Goal: Task Accomplishment & Management: Manage account settings

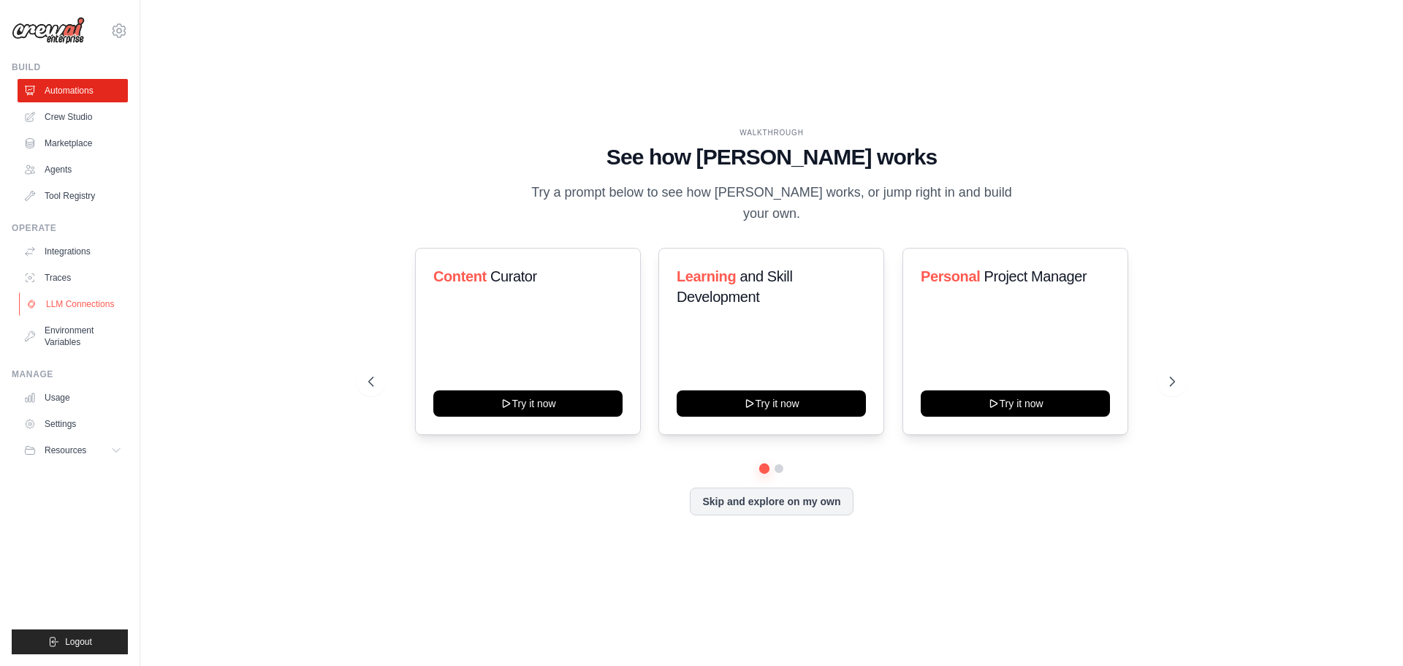
click at [84, 305] on link "LLM Connections" at bounding box center [74, 303] width 110 height 23
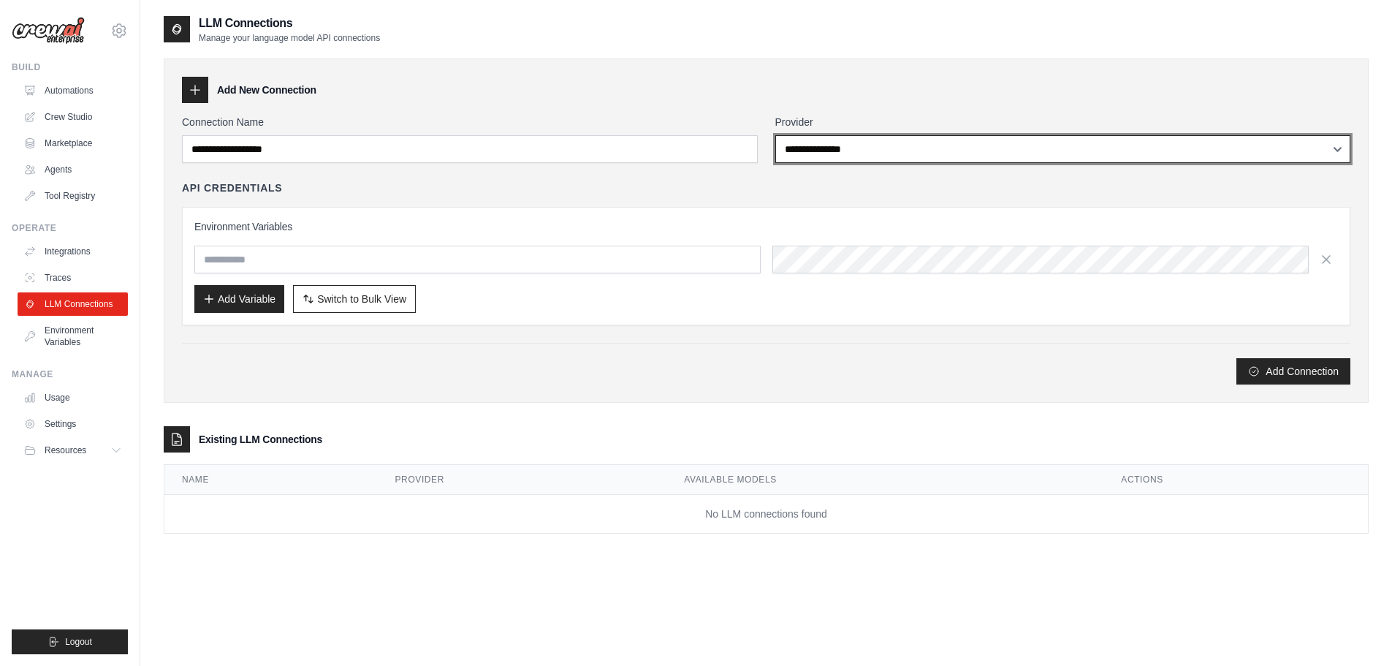
click at [849, 148] on select "**********" at bounding box center [1063, 149] width 576 height 28
click at [849, 159] on select "**********" at bounding box center [1063, 149] width 576 height 28
select select "******"
click at [775, 135] on select "**********" at bounding box center [1063, 149] width 576 height 28
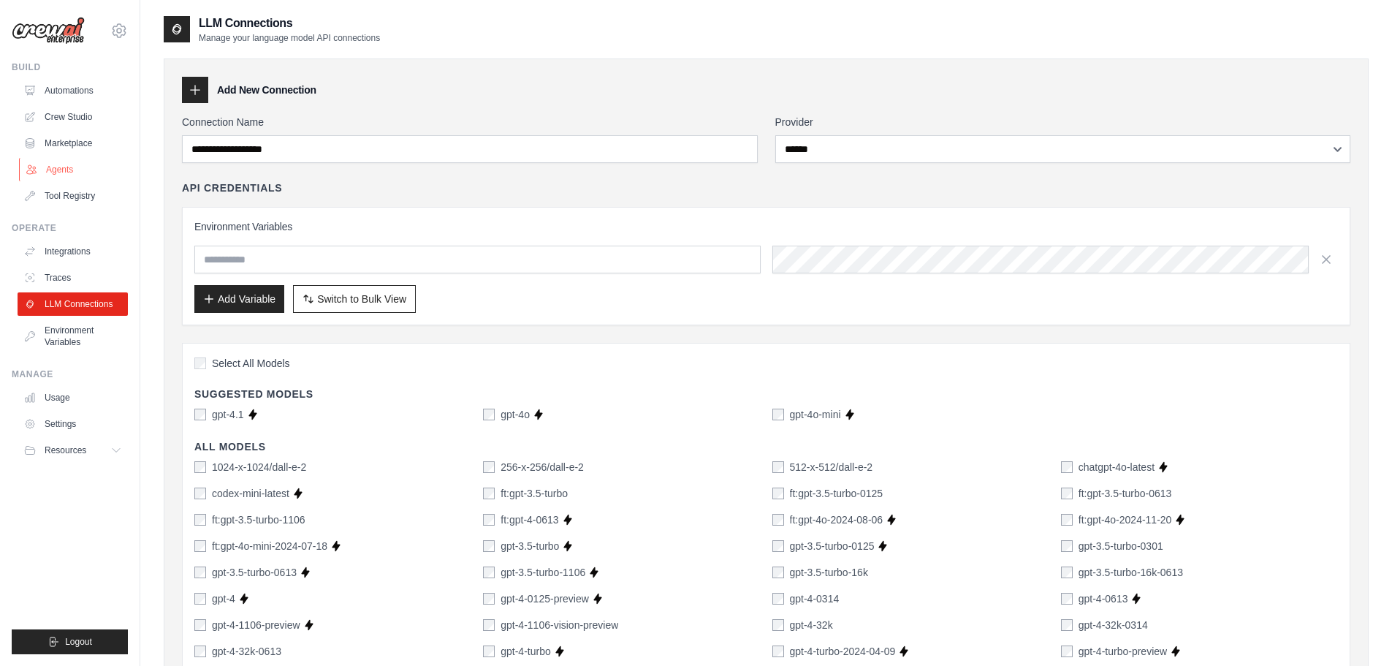
click at [62, 162] on link "Agents" at bounding box center [74, 169] width 110 height 23
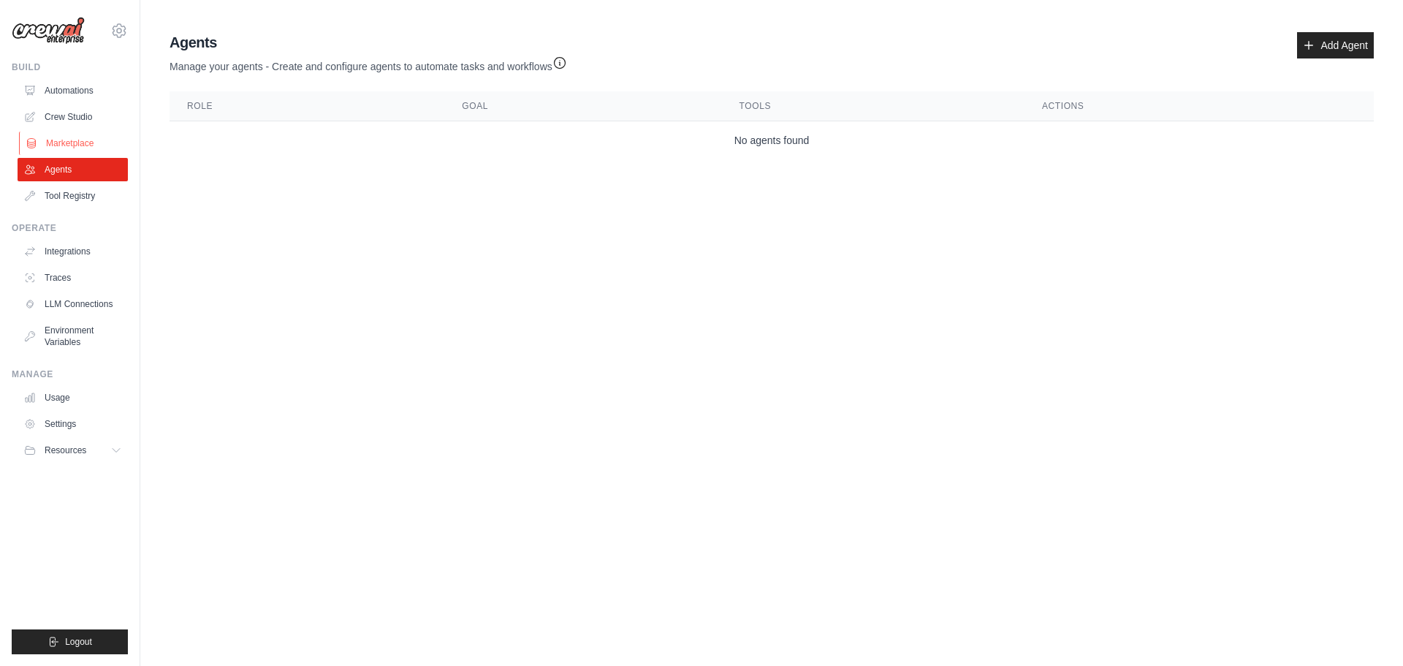
click at [48, 139] on link "Marketplace" at bounding box center [74, 143] width 110 height 23
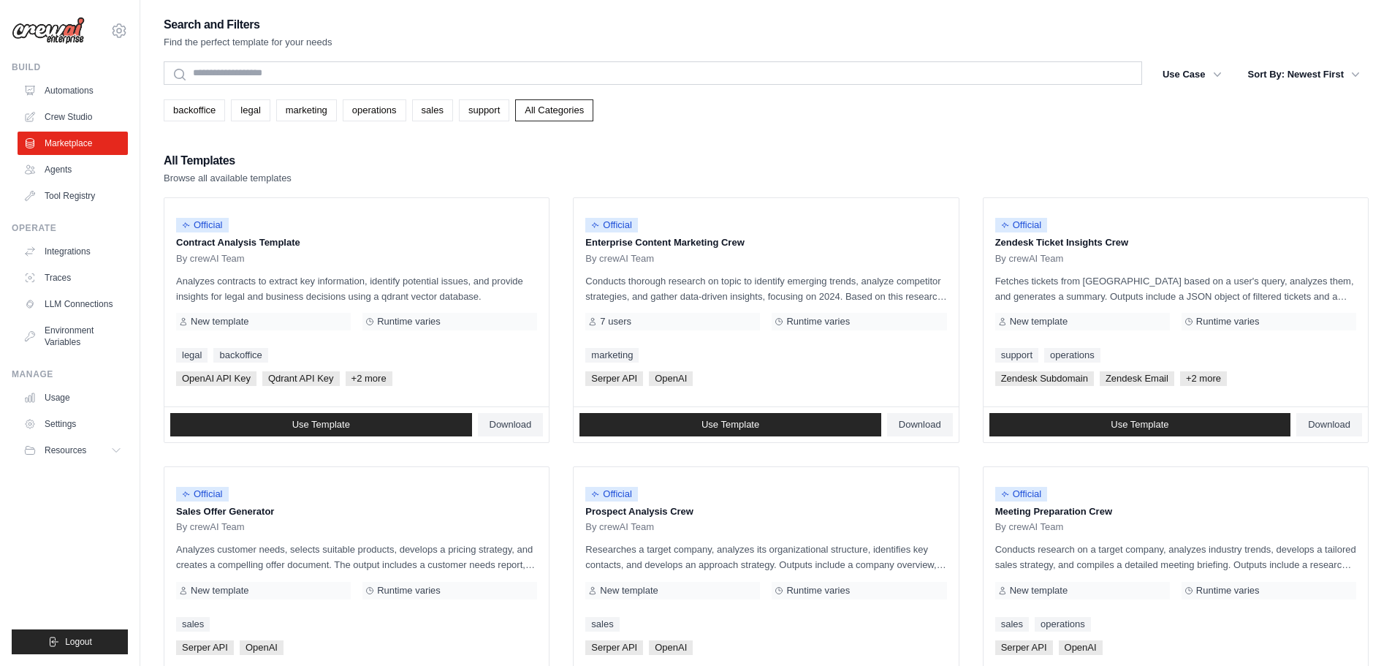
click at [63, 111] on link "Crew Studio" at bounding box center [73, 116] width 110 height 23
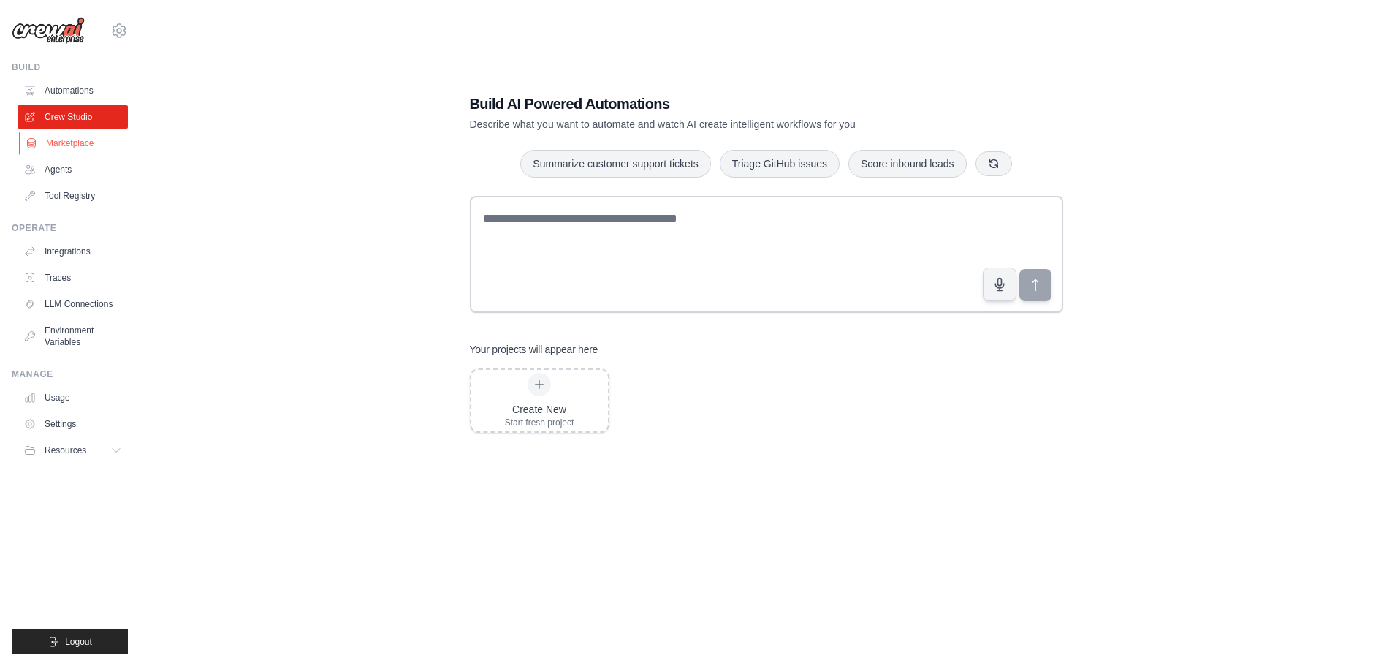
click at [65, 145] on link "Marketplace" at bounding box center [74, 143] width 110 height 23
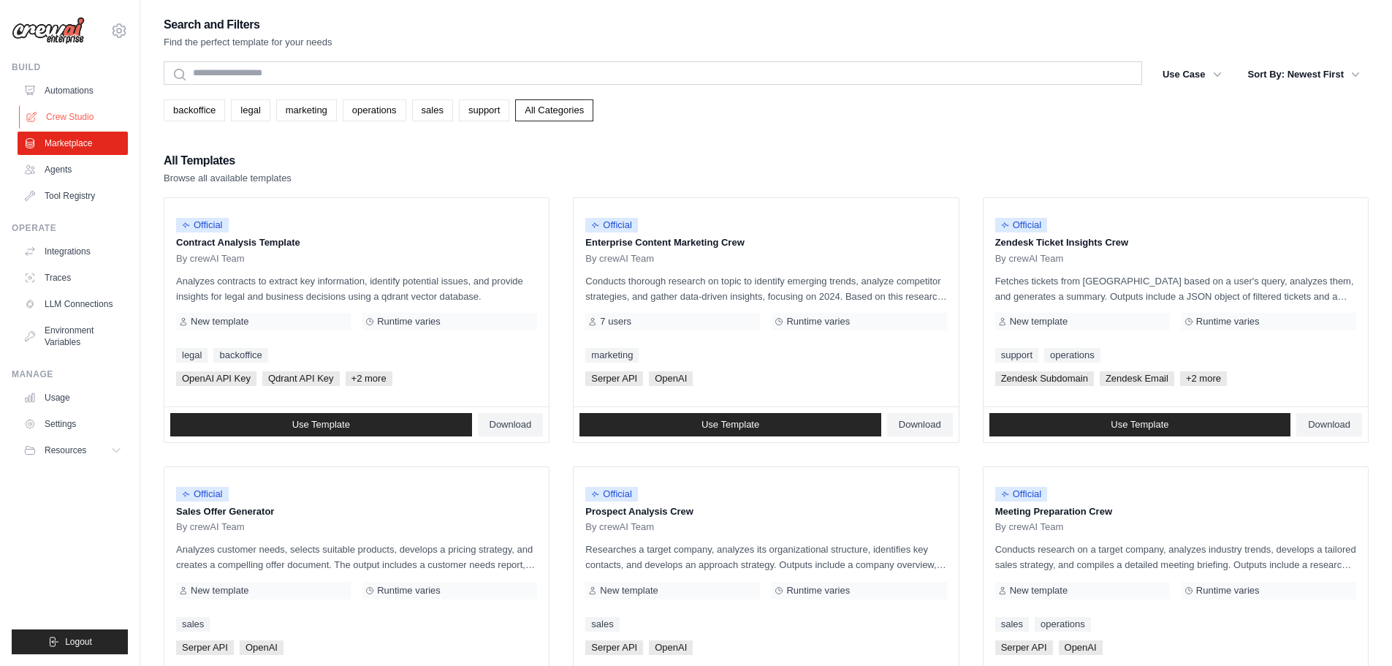
click at [80, 122] on link "Crew Studio" at bounding box center [74, 116] width 110 height 23
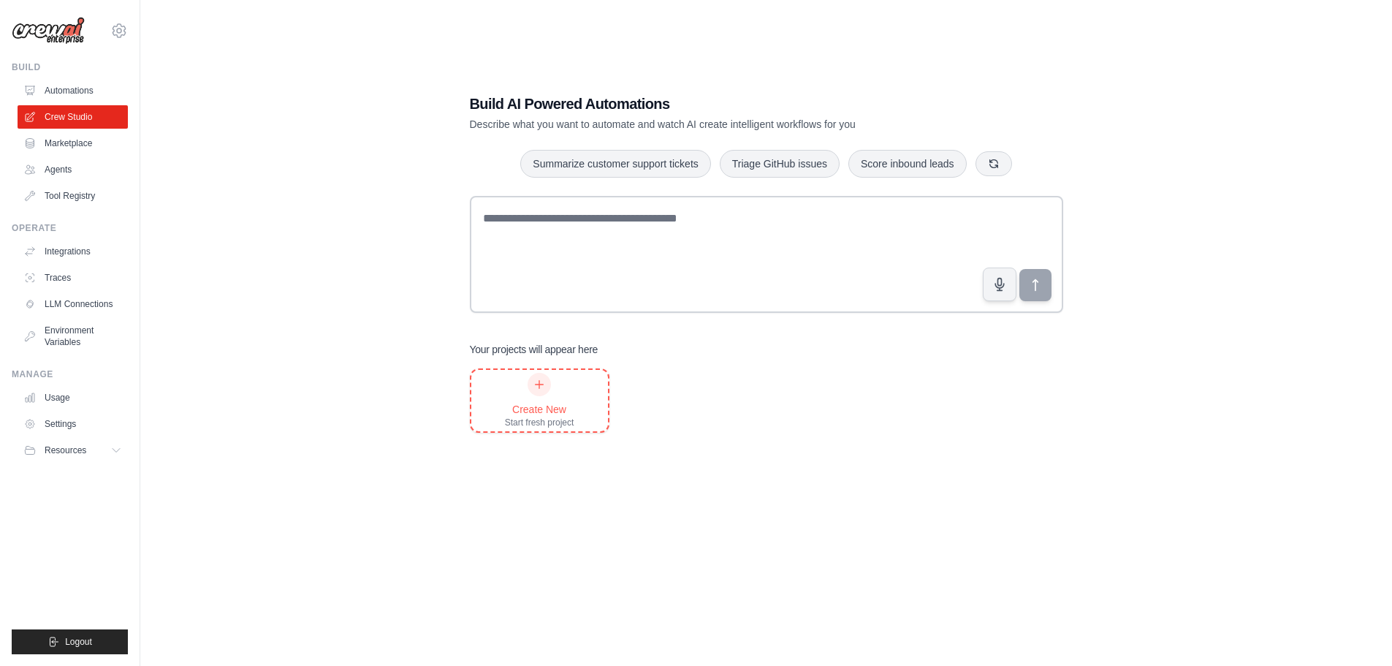
click at [549, 386] on div at bounding box center [539, 384] width 23 height 23
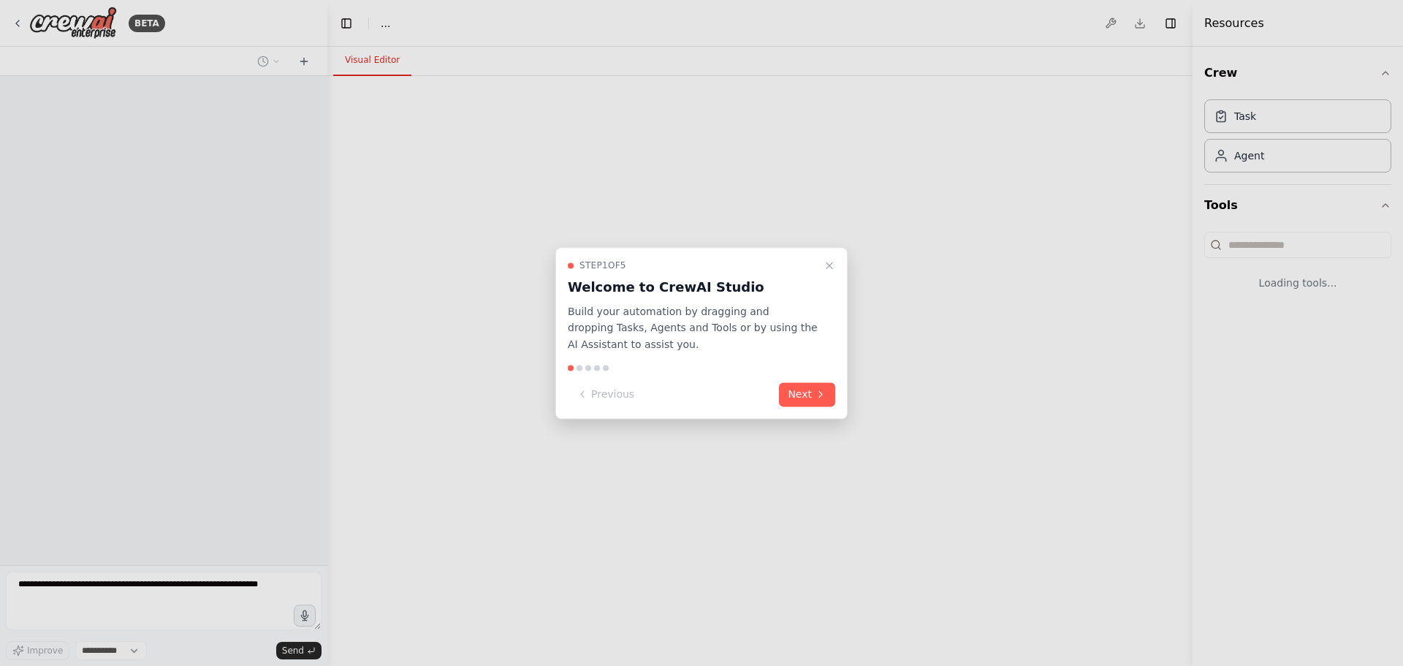
select select "****"
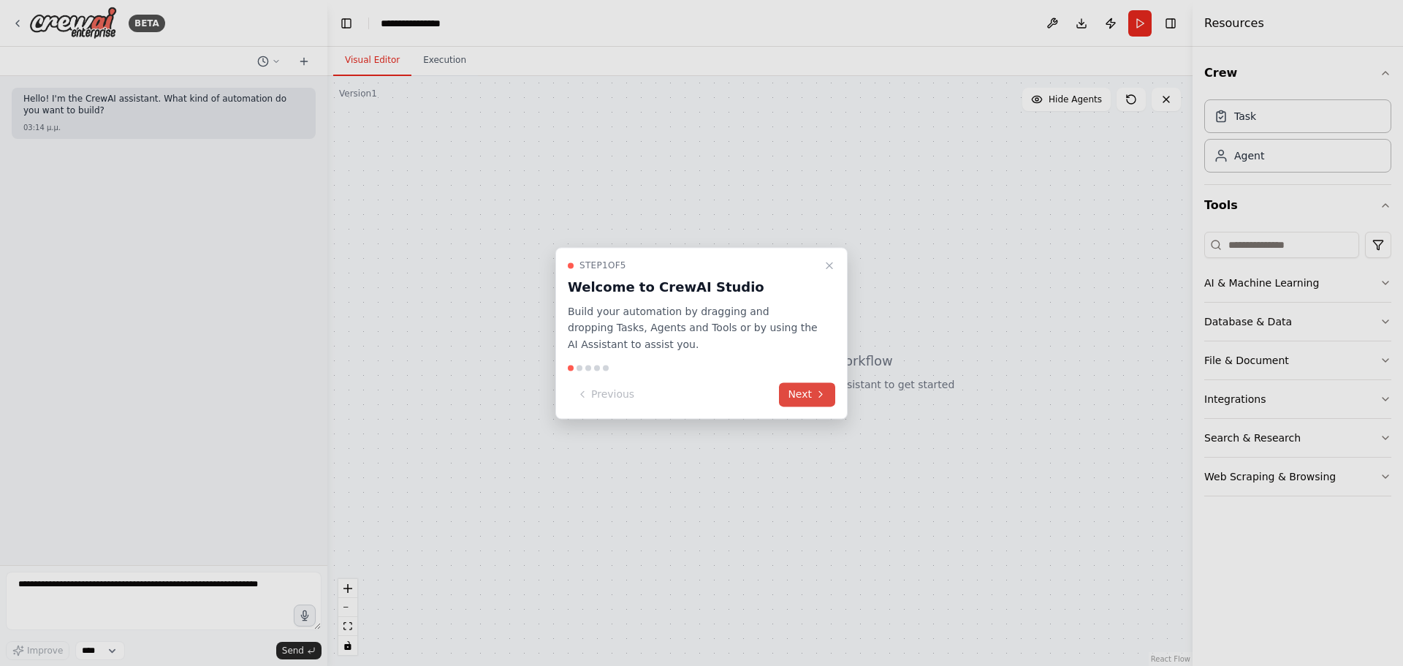
click at [823, 399] on icon at bounding box center [821, 395] width 12 height 12
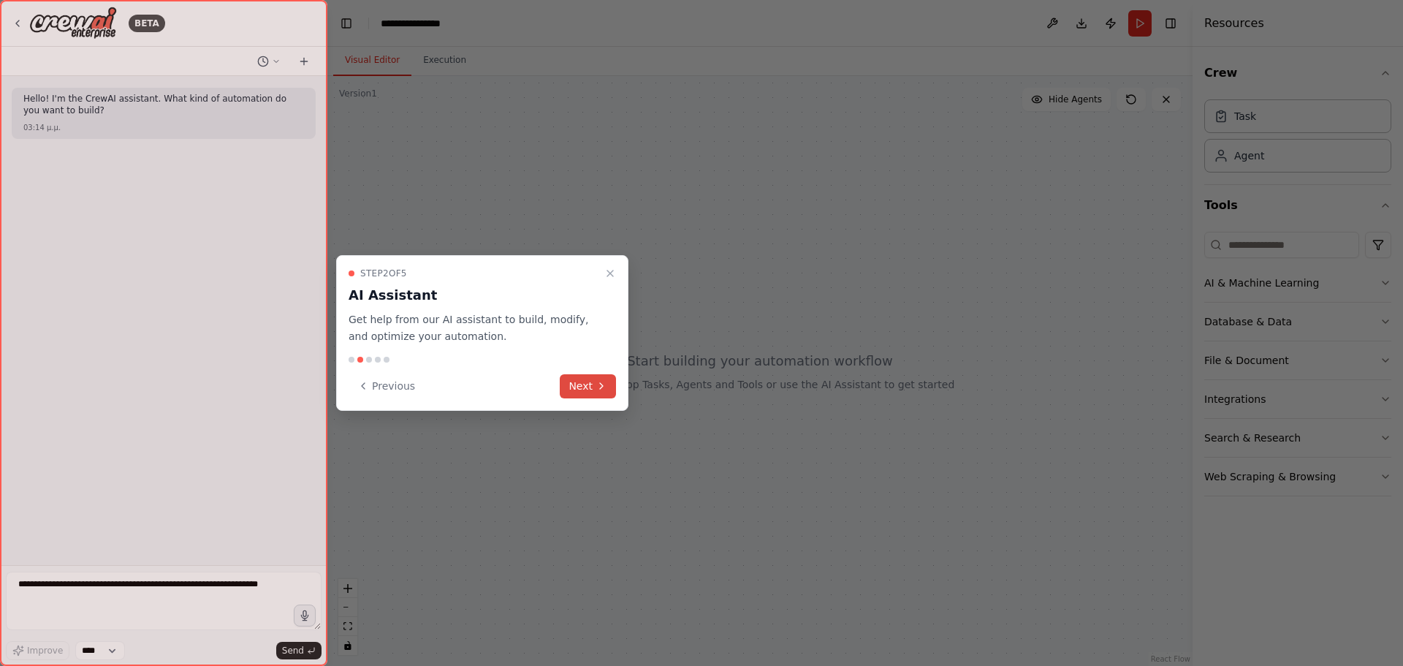
click at [613, 379] on button "Next" at bounding box center [588, 386] width 56 height 24
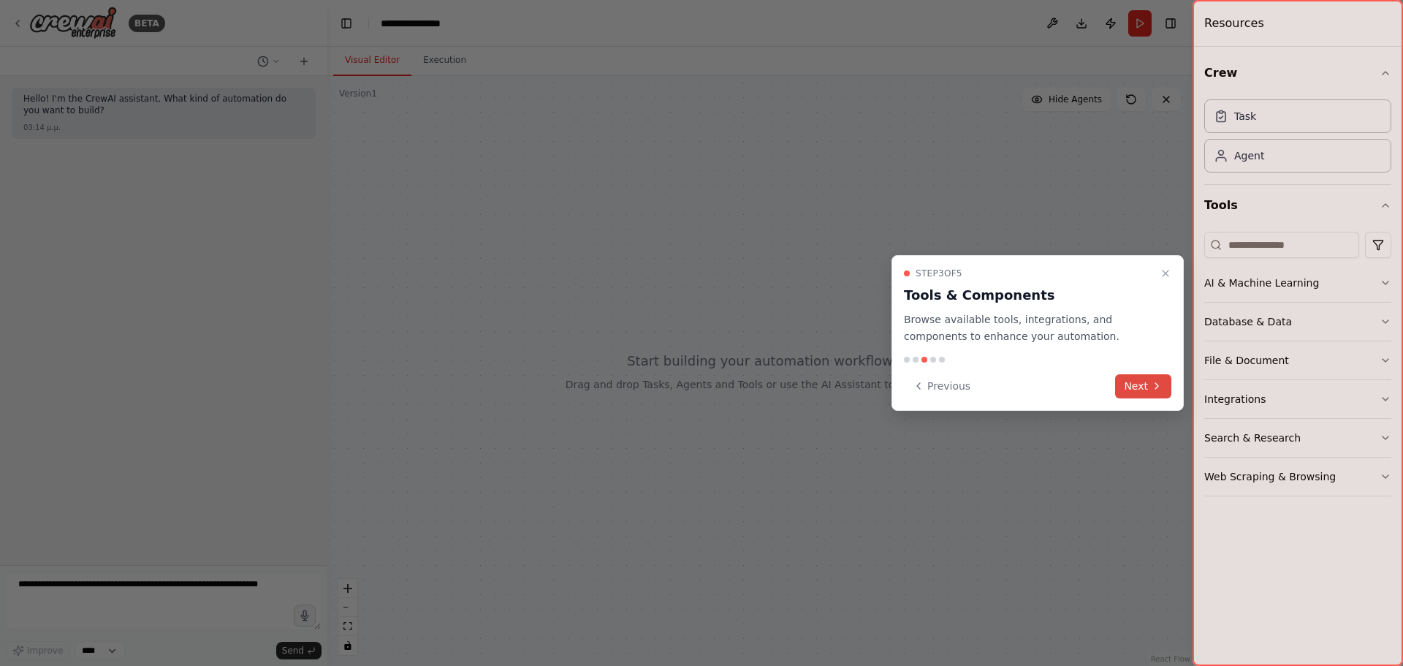
click at [1133, 389] on button "Next" at bounding box center [1143, 386] width 56 height 24
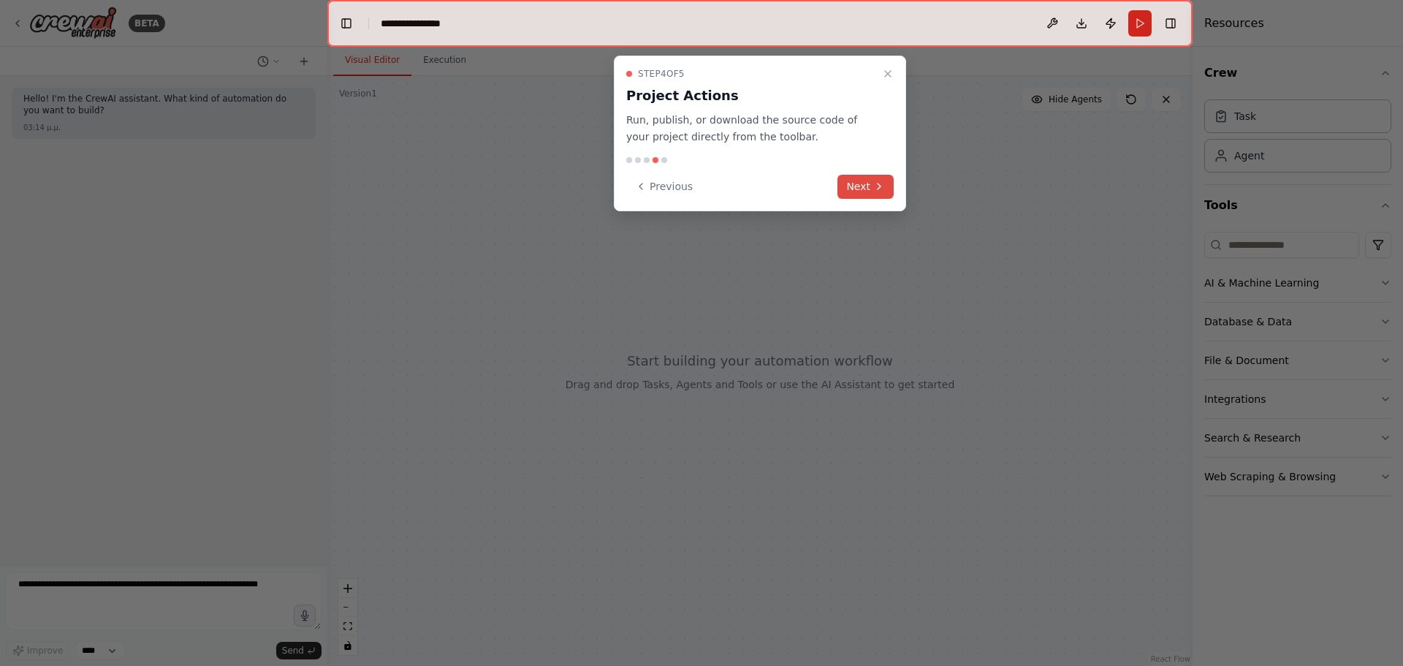
click at [858, 194] on button "Next" at bounding box center [866, 187] width 56 height 24
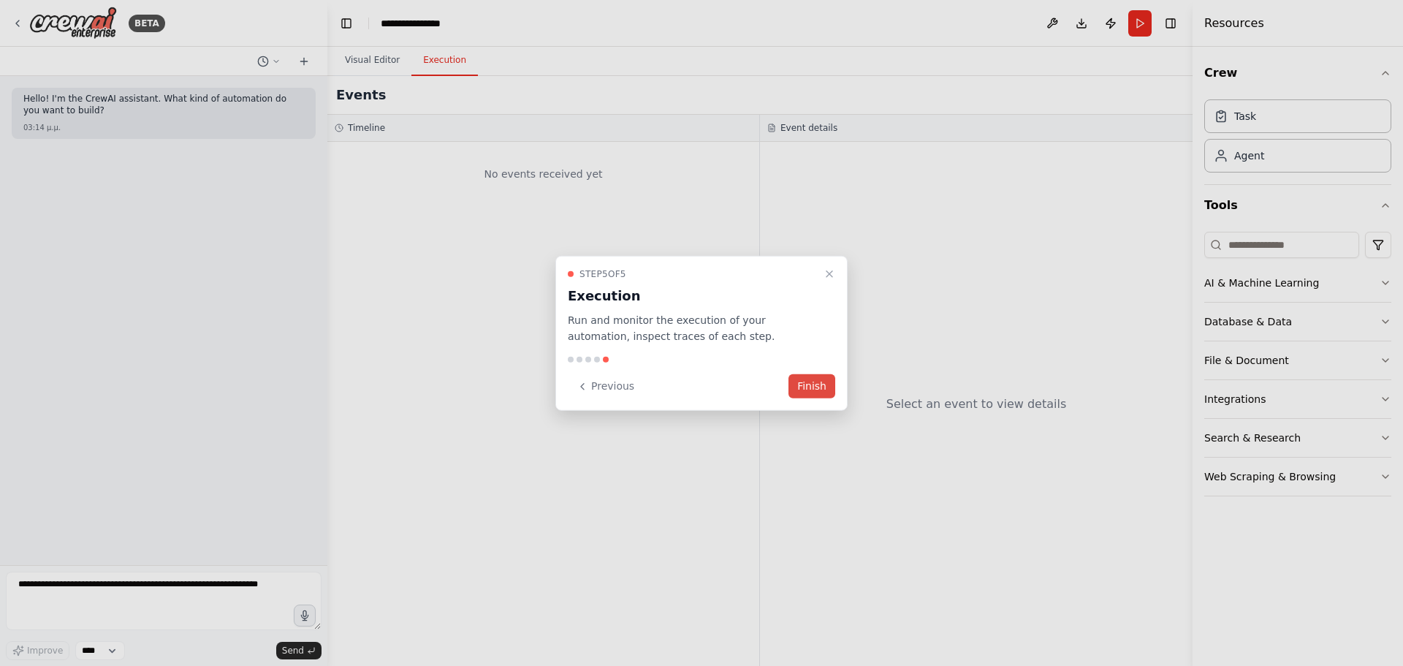
click at [816, 387] on button "Finish" at bounding box center [812, 386] width 47 height 24
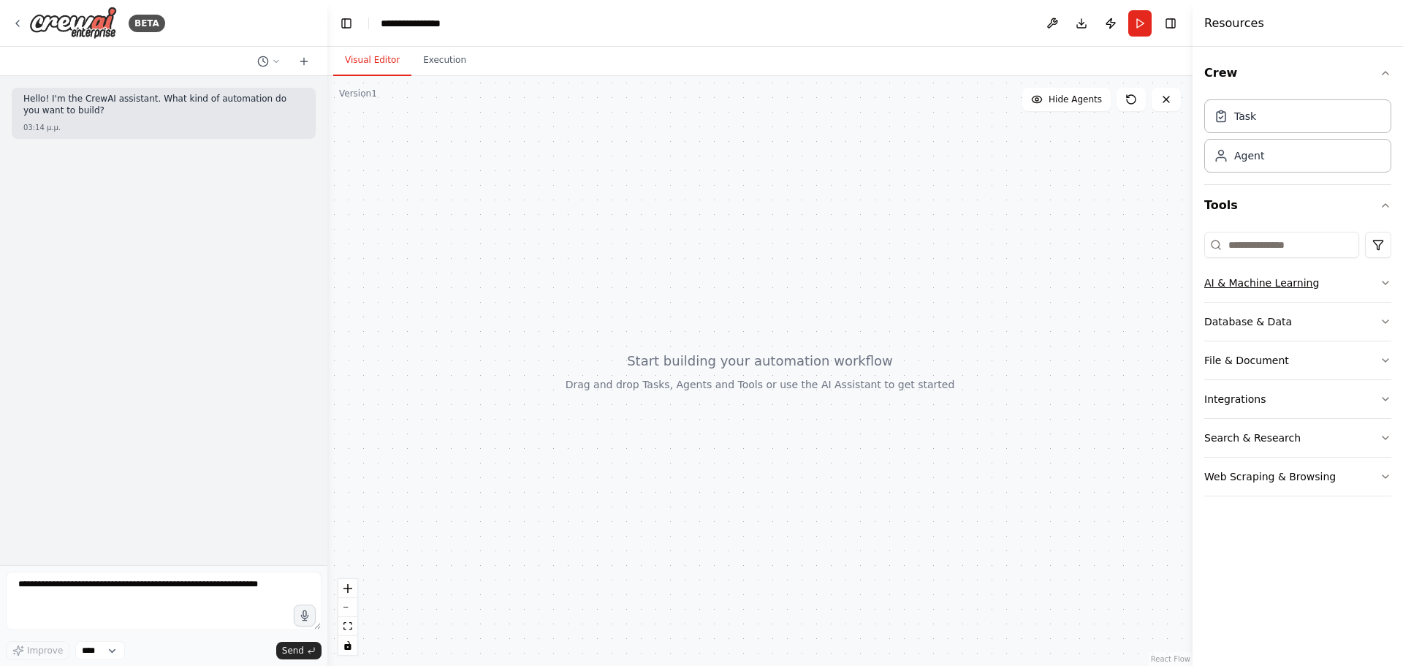
click at [1335, 287] on button "AI & Machine Learning" at bounding box center [1298, 283] width 187 height 38
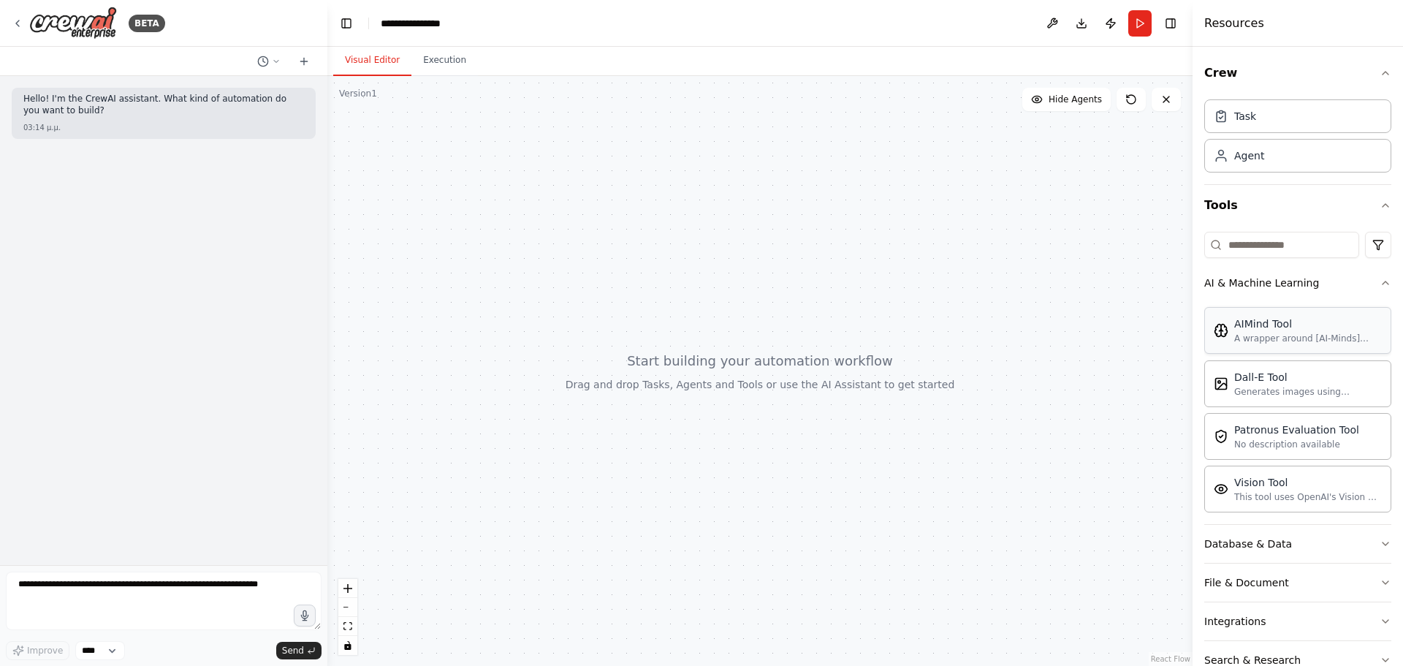
click at [1247, 334] on div "A wrapper around [AI-Minds](https://mindsdb.com/minds). Useful for when you nee…" at bounding box center [1308, 339] width 148 height 12
click at [1287, 330] on div "AIMind Tool" at bounding box center [1308, 323] width 148 height 15
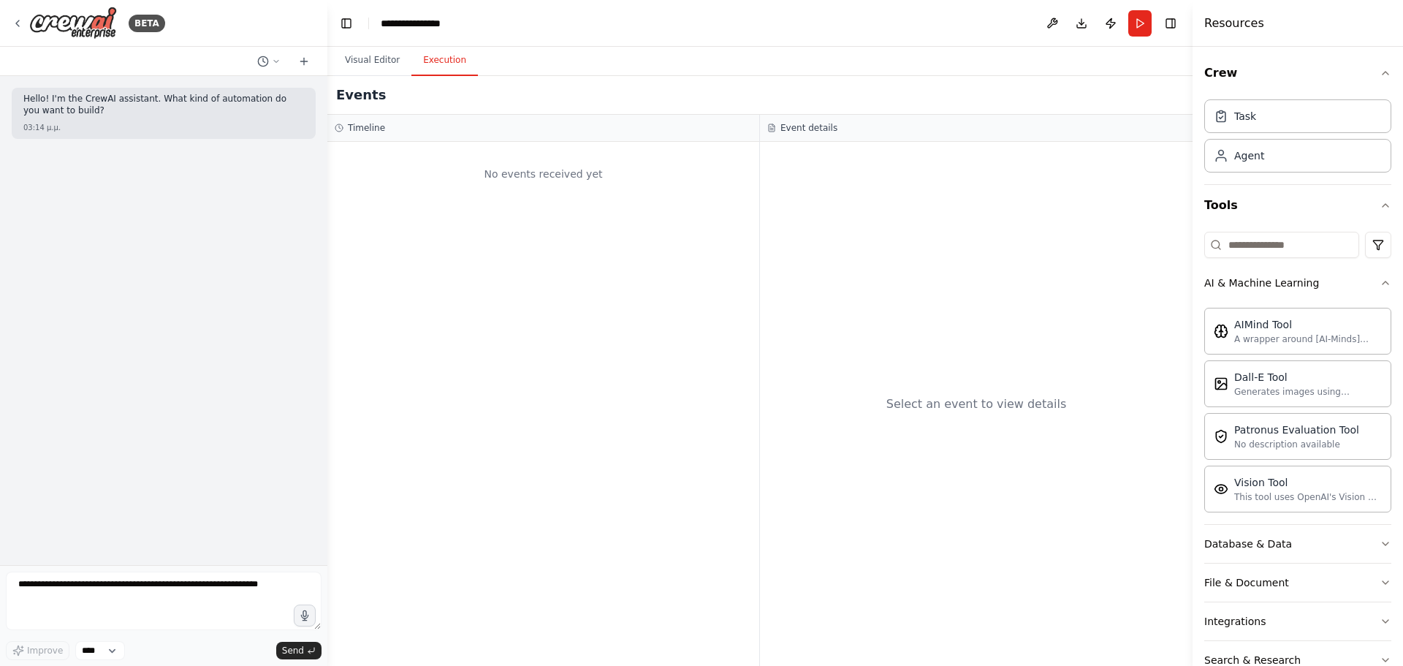
click at [445, 66] on button "Execution" at bounding box center [444, 60] width 67 height 31
click at [387, 57] on button "Visual Editor" at bounding box center [372, 60] width 78 height 31
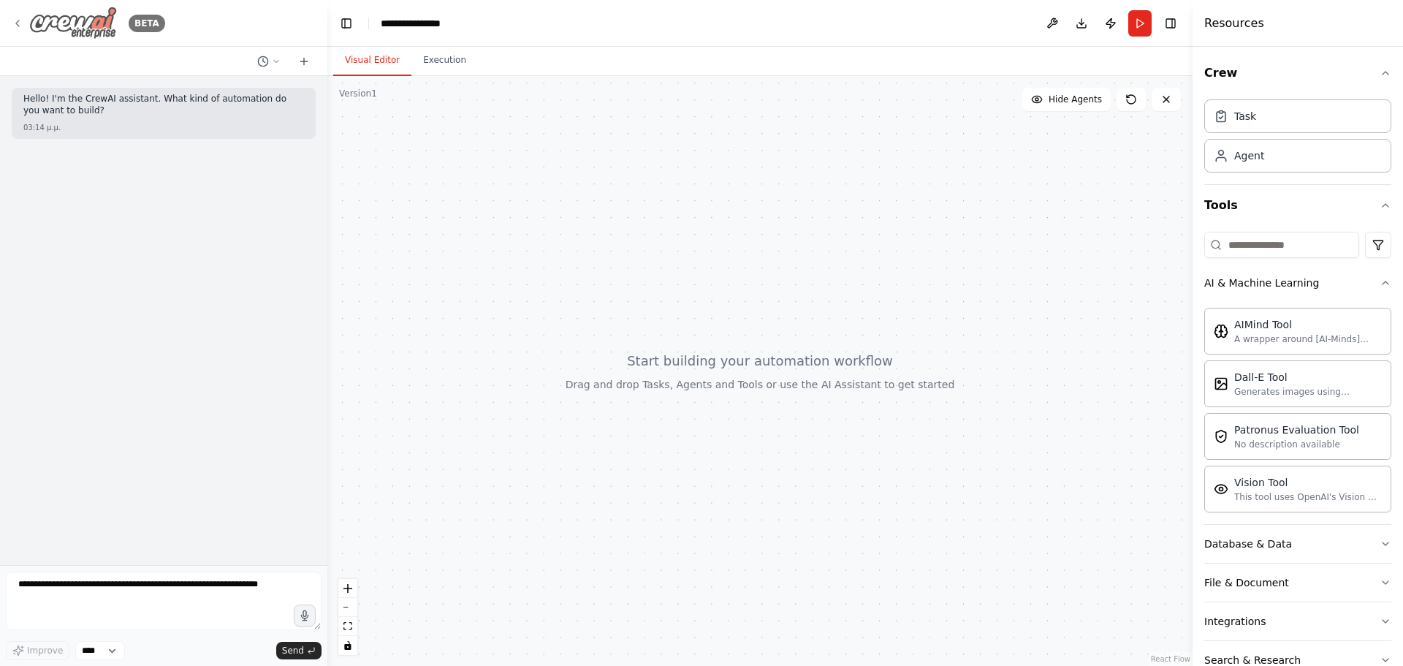
click at [70, 20] on img at bounding box center [73, 23] width 88 height 33
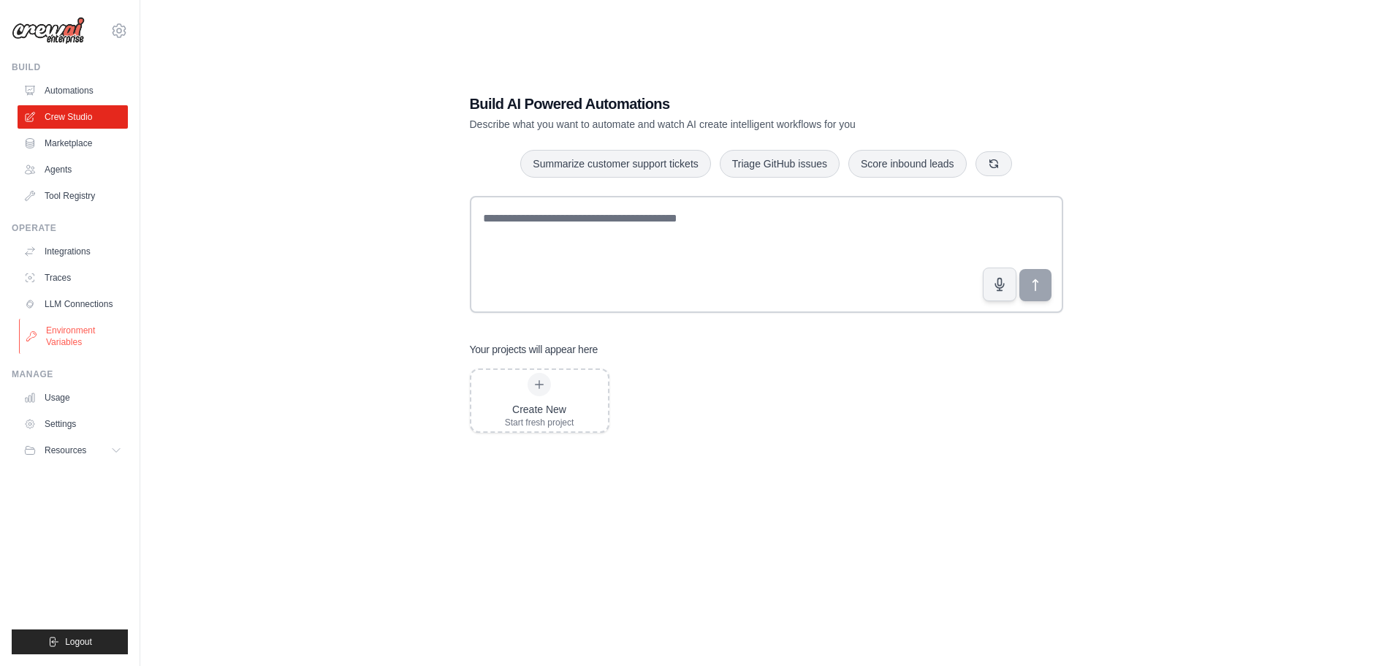
click at [67, 339] on link "Environment Variables" at bounding box center [74, 336] width 110 height 35
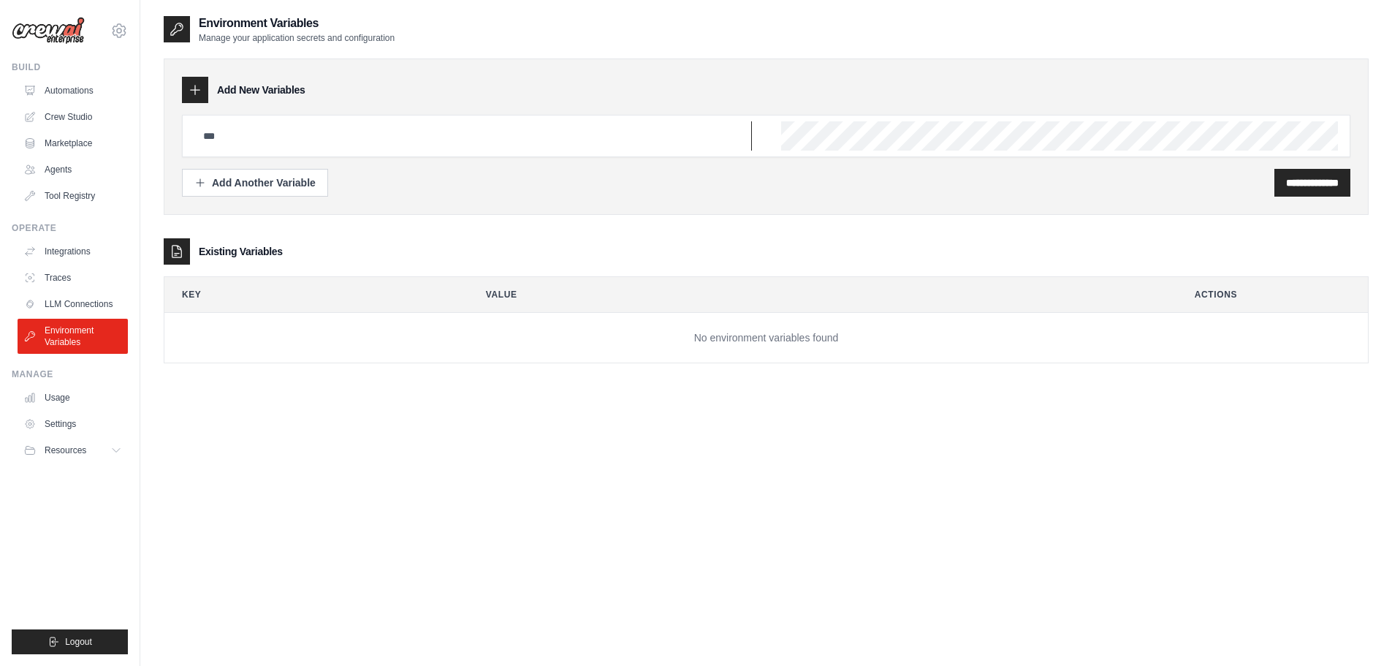
click at [366, 144] on input "text" at bounding box center [473, 135] width 558 height 29
type input "*******"
click at [1308, 181] on input "**********" at bounding box center [1312, 182] width 53 height 15
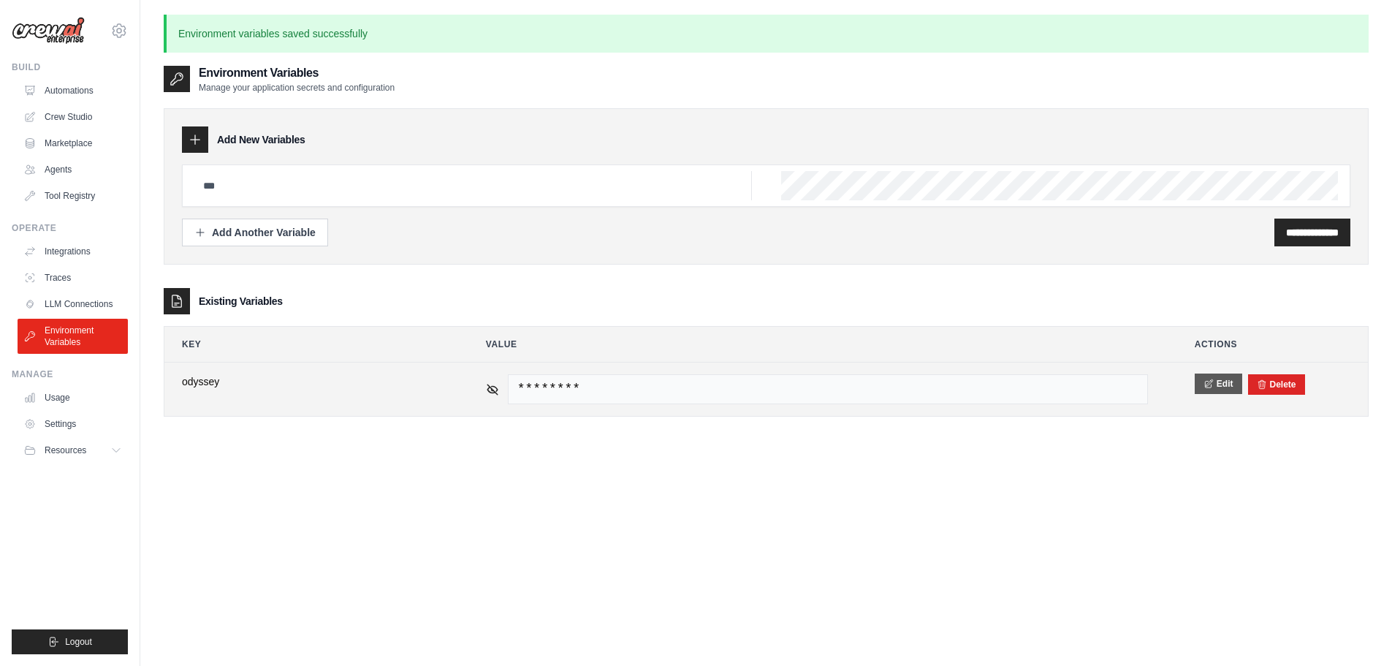
click at [1229, 384] on button "Edit" at bounding box center [1219, 383] width 48 height 20
click at [1229, 384] on button "Save" at bounding box center [1214, 383] width 38 height 20
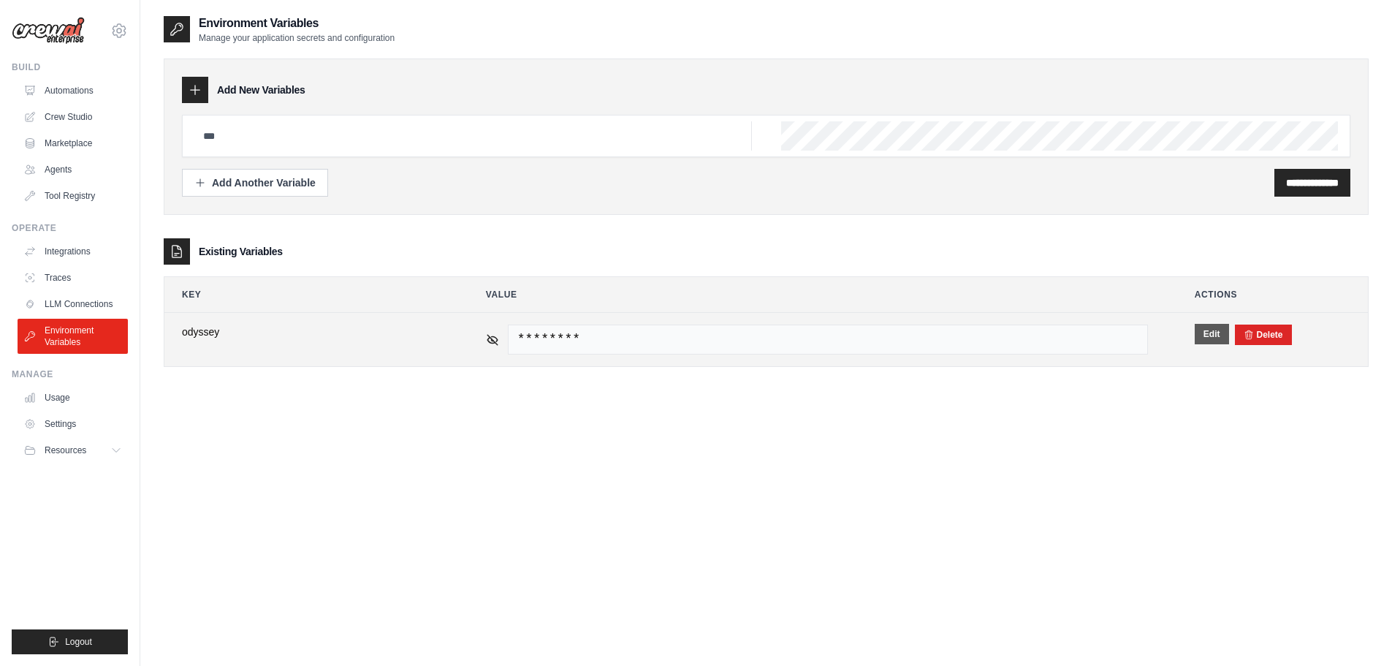
click at [1221, 334] on button "Edit" at bounding box center [1212, 334] width 34 height 20
click at [1221, 334] on button "Save" at bounding box center [1214, 334] width 38 height 20
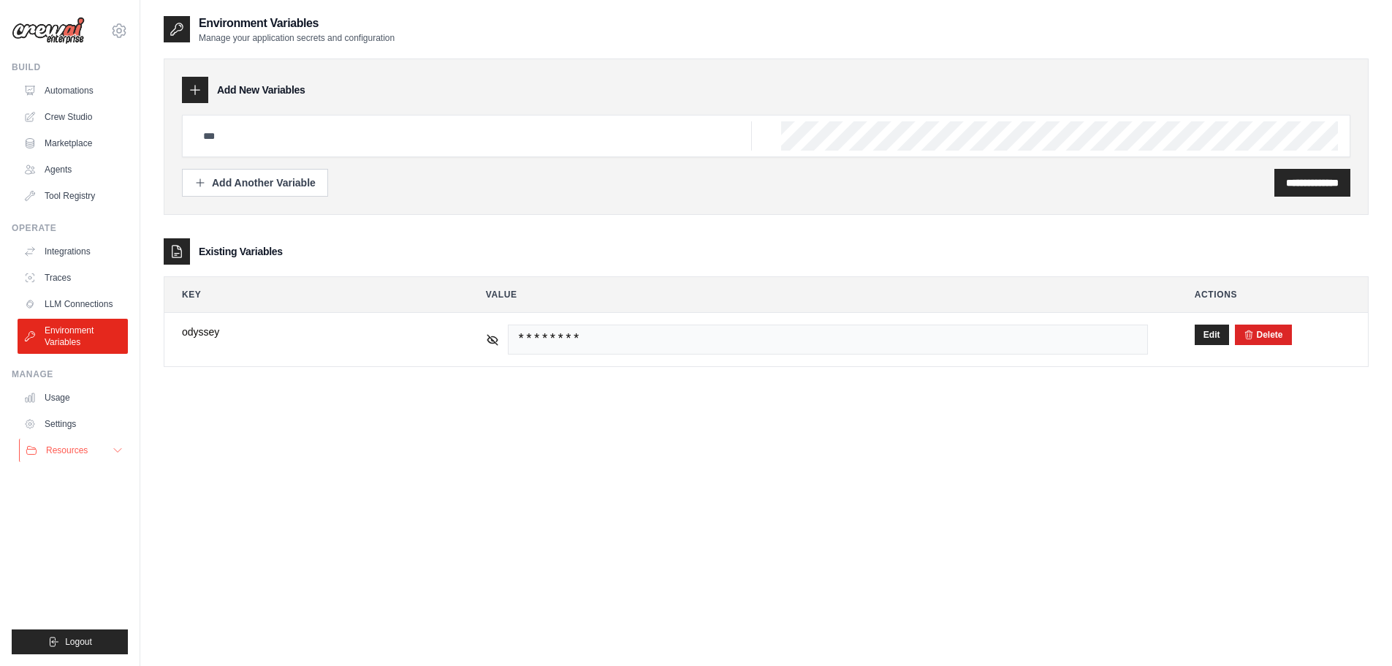
click at [73, 449] on span "Resources" at bounding box center [67, 450] width 42 height 12
click at [69, 417] on link "Settings" at bounding box center [74, 423] width 110 height 23
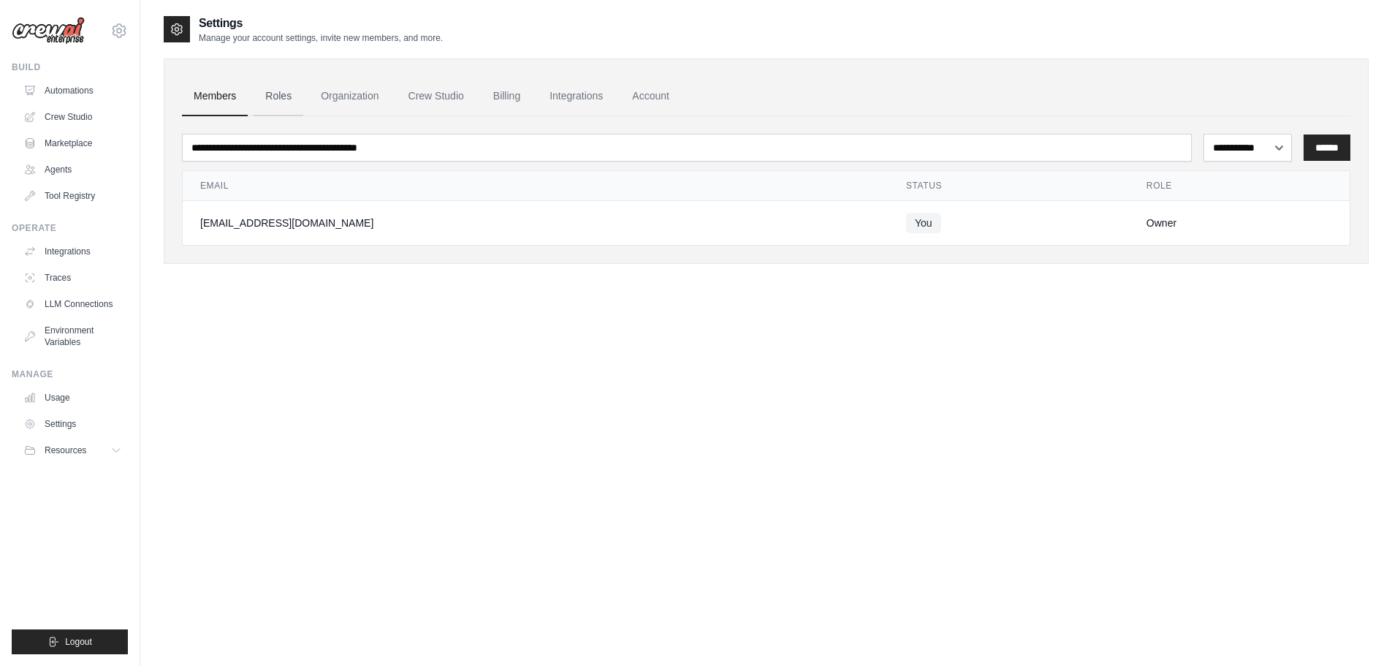
click at [277, 91] on link "Roles" at bounding box center [279, 96] width 50 height 39
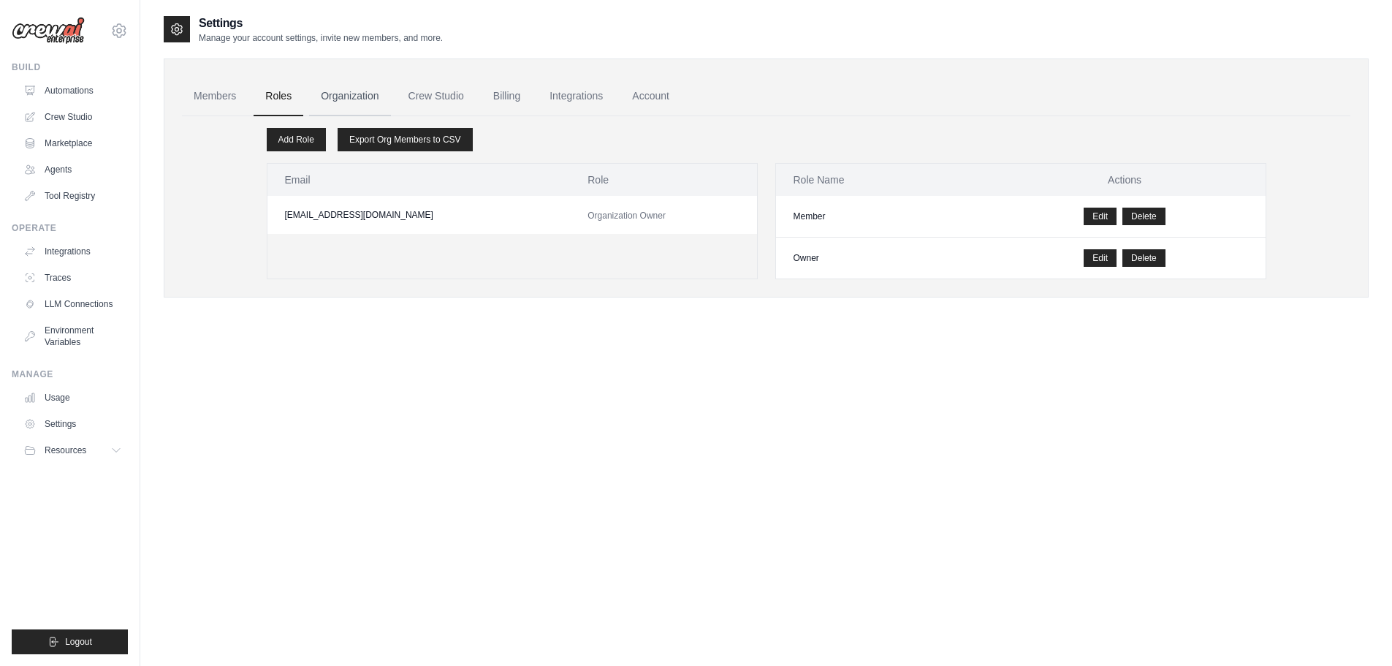
click at [356, 91] on link "Organization" at bounding box center [349, 96] width 81 height 39
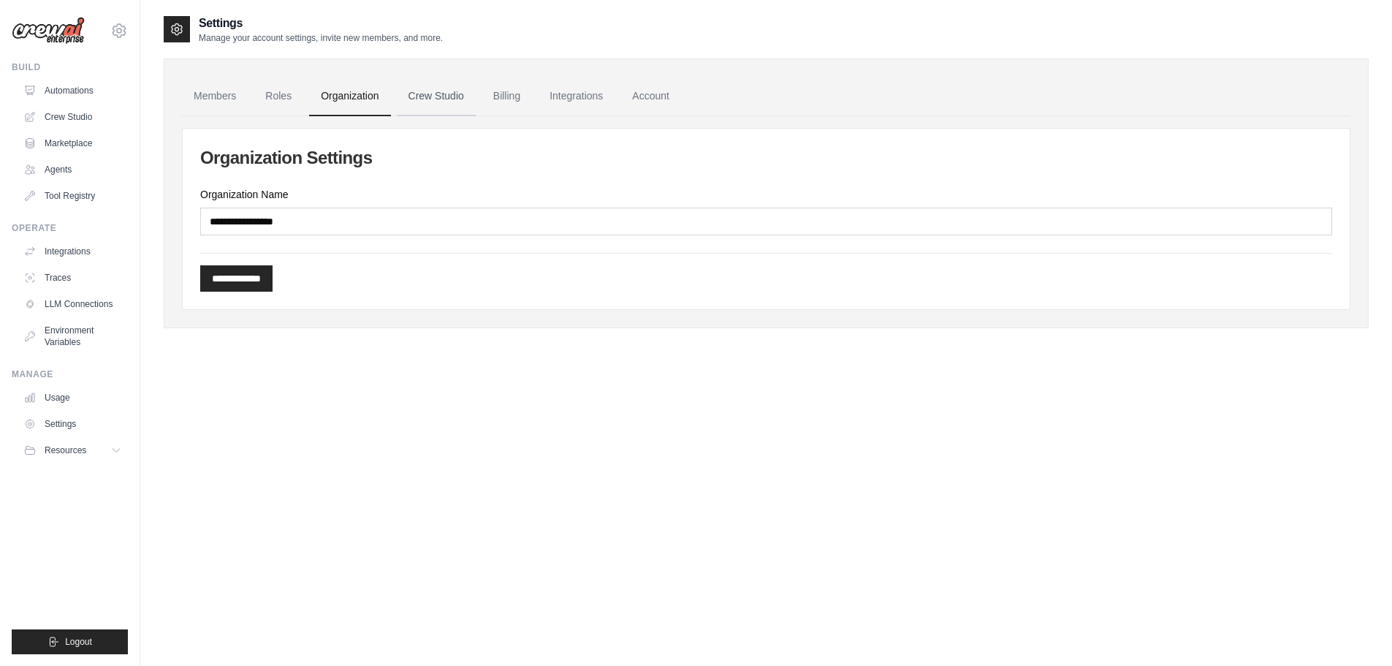
click at [428, 92] on link "Crew Studio" at bounding box center [436, 96] width 79 height 39
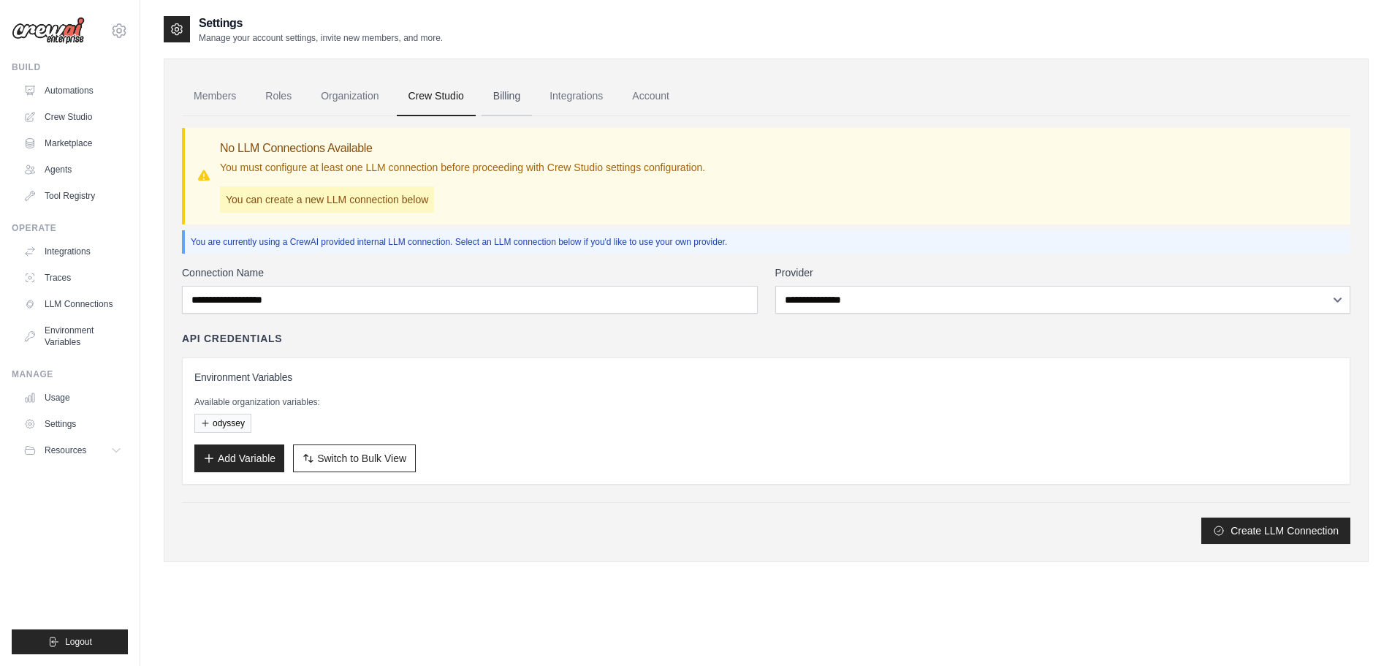
click at [513, 94] on link "Billing" at bounding box center [507, 96] width 50 height 39
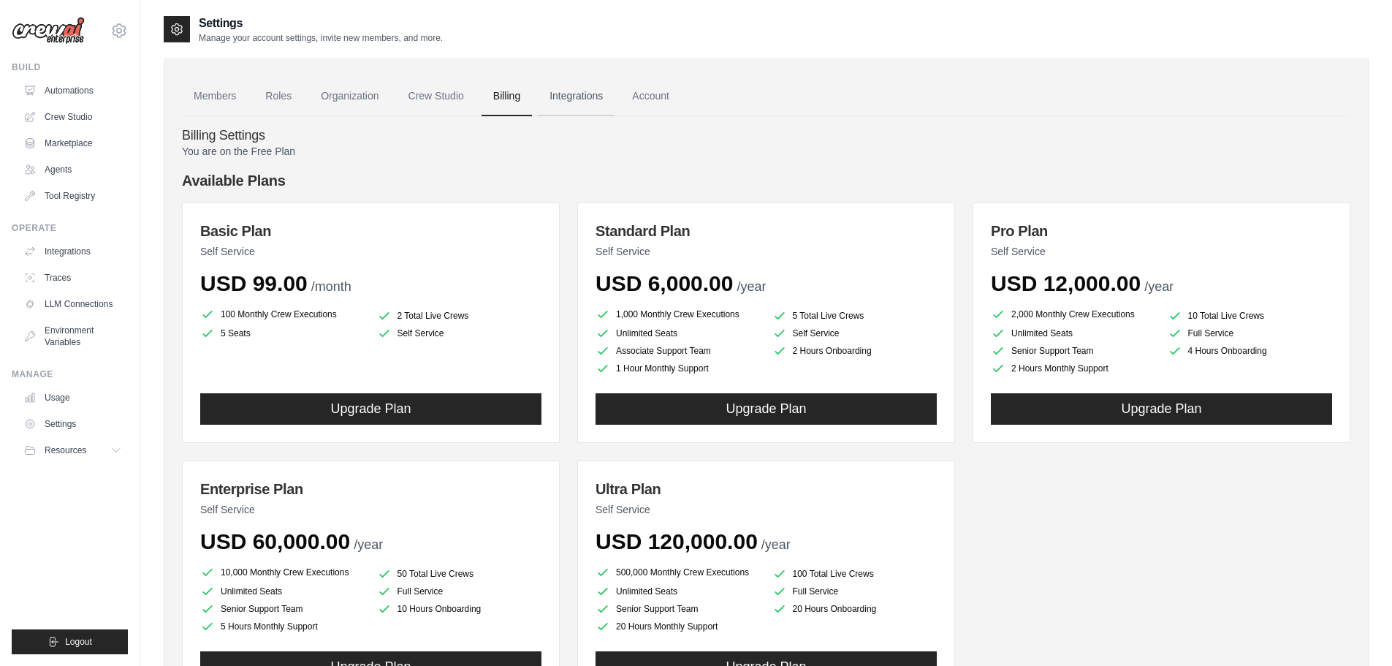
click at [579, 105] on link "Integrations" at bounding box center [576, 96] width 77 height 39
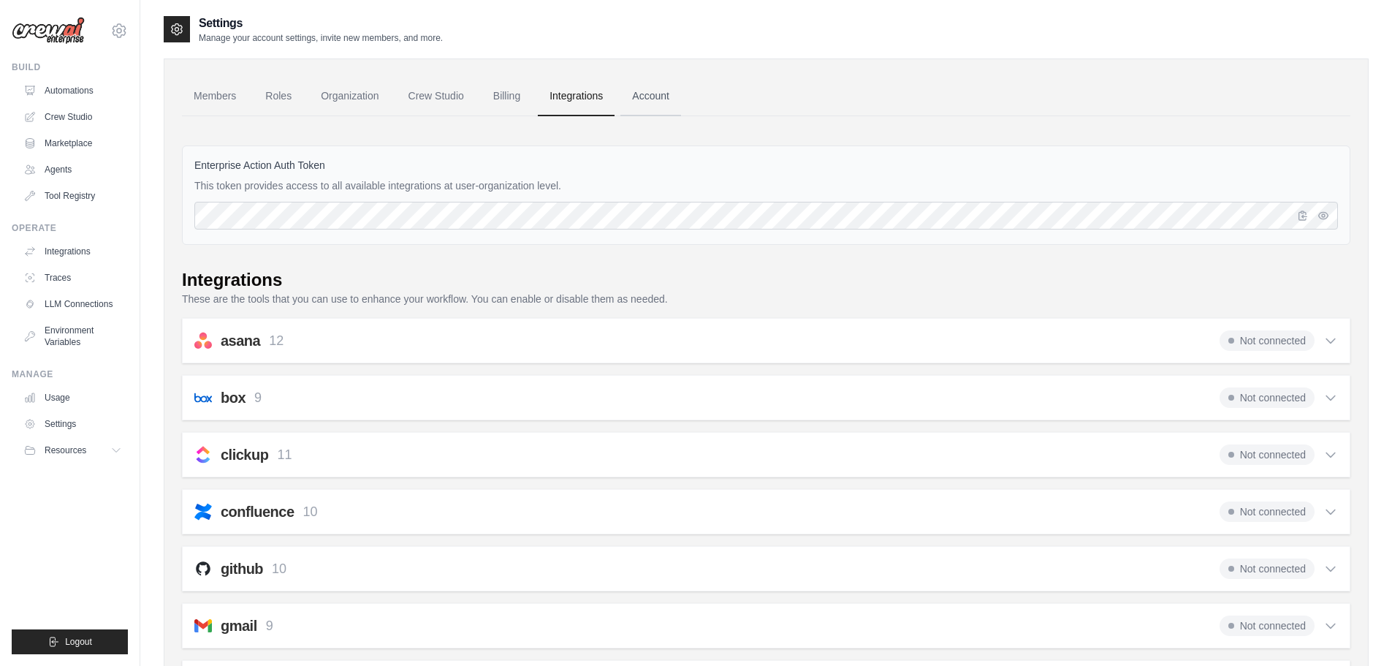
click at [671, 100] on link "Account" at bounding box center [651, 96] width 61 height 39
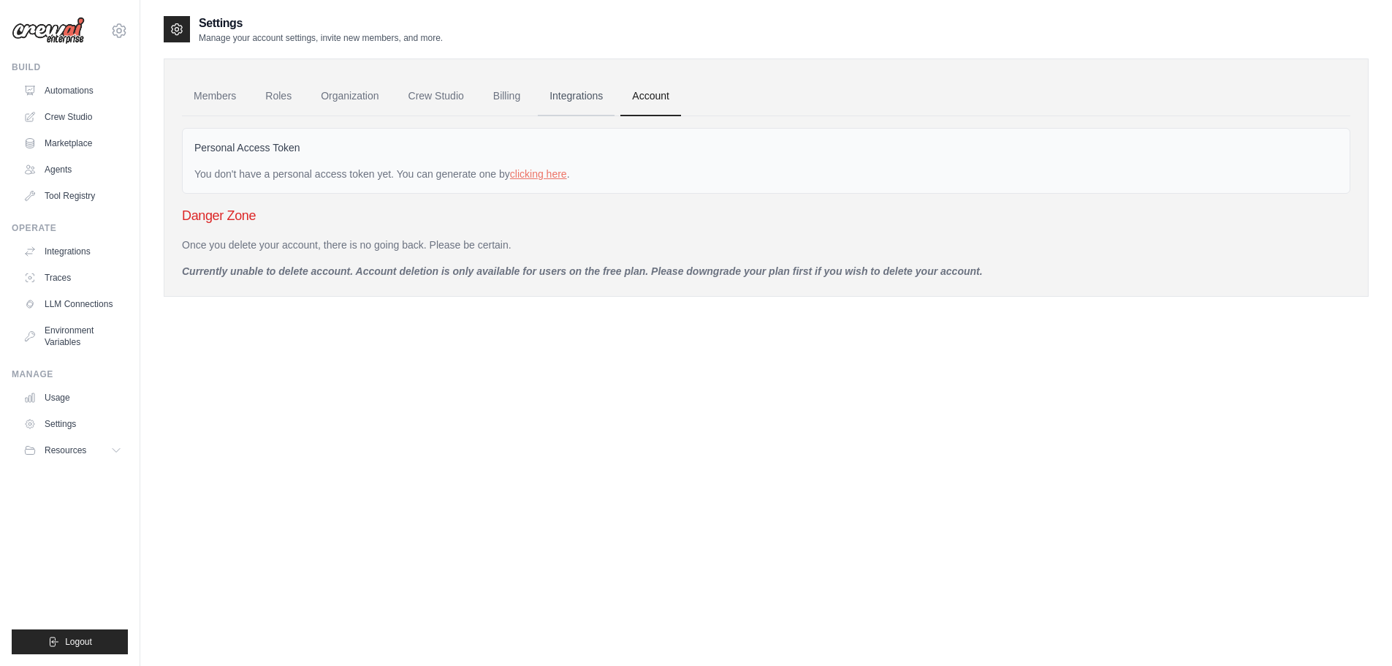
click at [569, 90] on link "Integrations" at bounding box center [576, 96] width 77 height 39
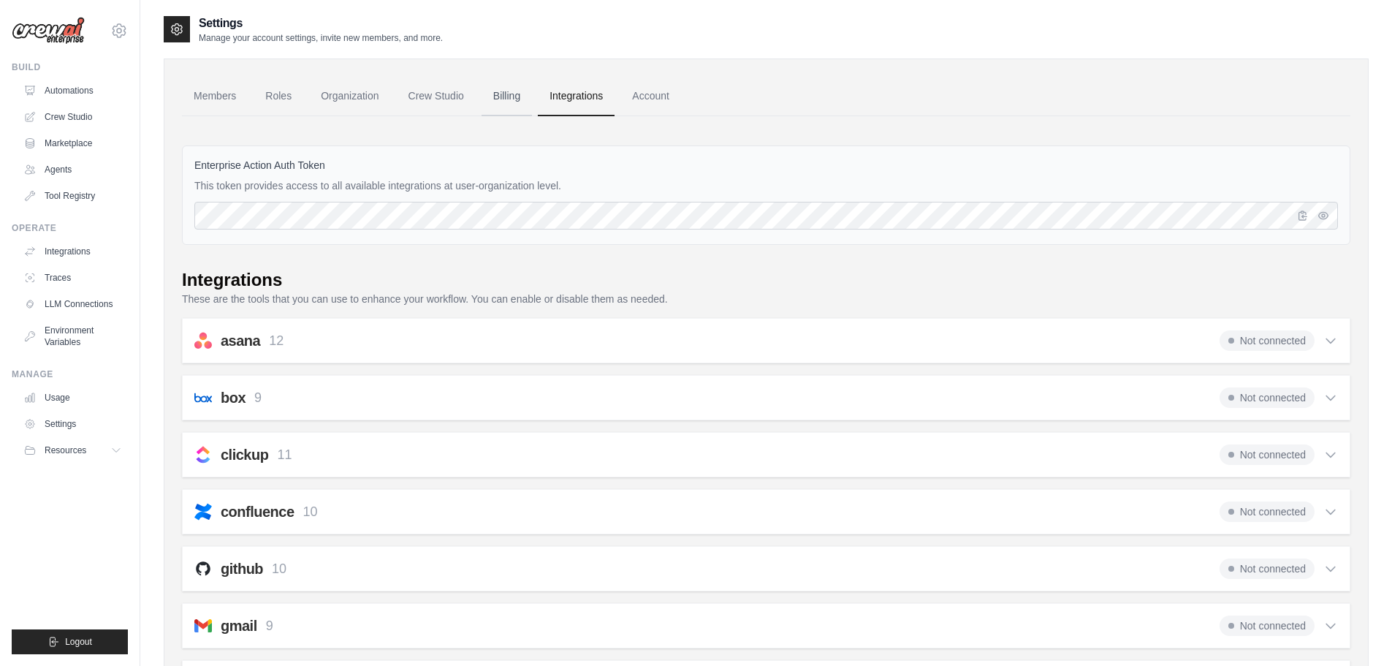
click at [494, 99] on link "Billing" at bounding box center [507, 96] width 50 height 39
